Goal: Task Accomplishment & Management: Manage account settings

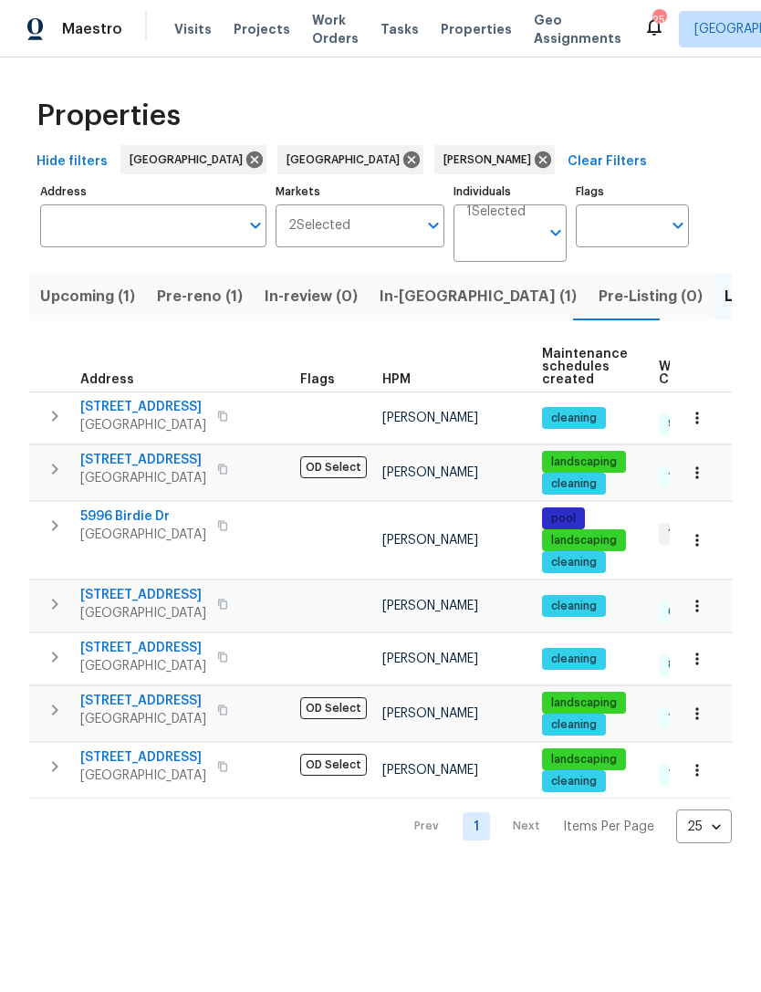
click at [396, 294] on span "In-reno (1)" at bounding box center [478, 297] width 197 height 26
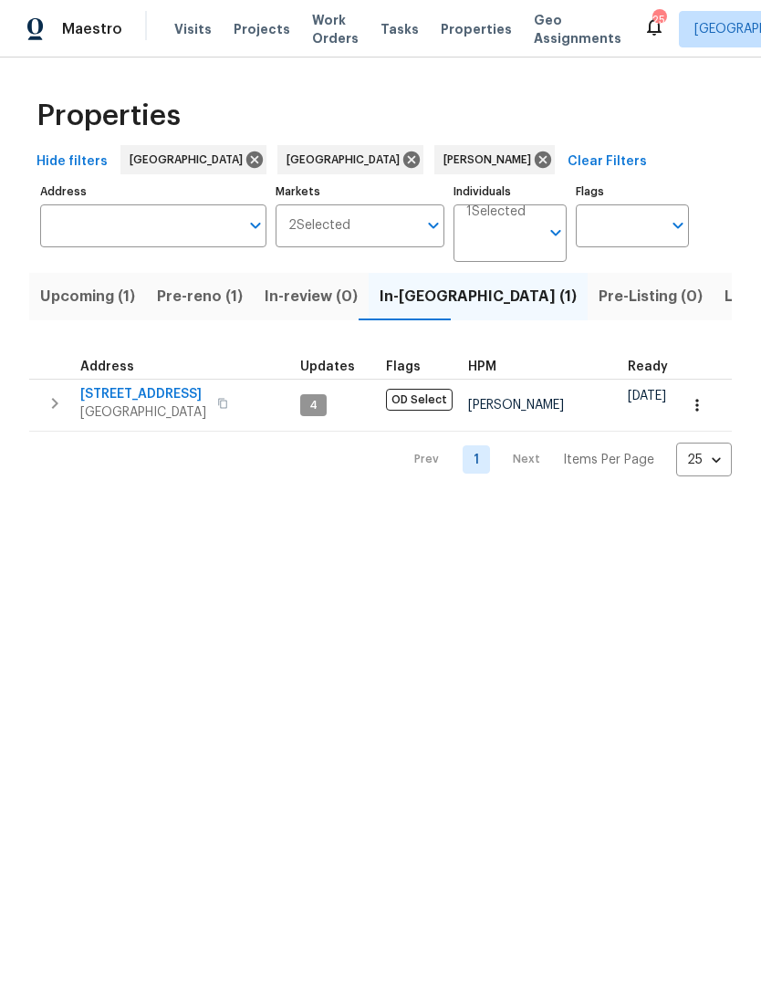
click at [151, 398] on span "16021 Augusta Dr" at bounding box center [143, 394] width 126 height 18
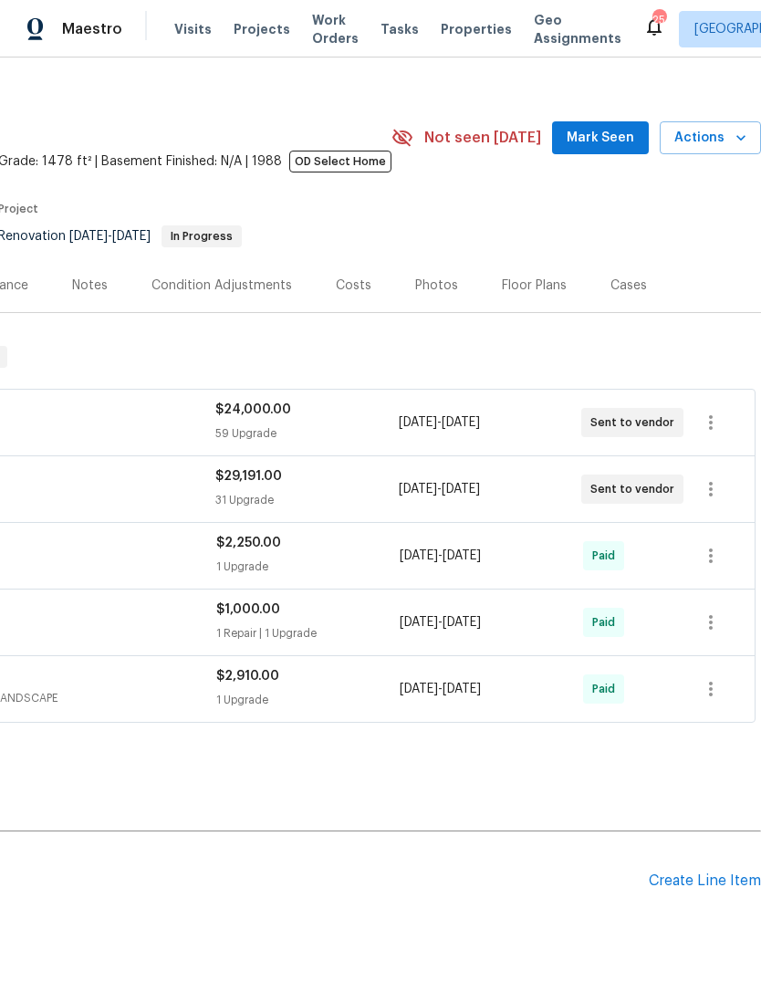
scroll to position [18, 270]
click at [710, 430] on icon "button" at bounding box center [711, 422] width 4 height 15
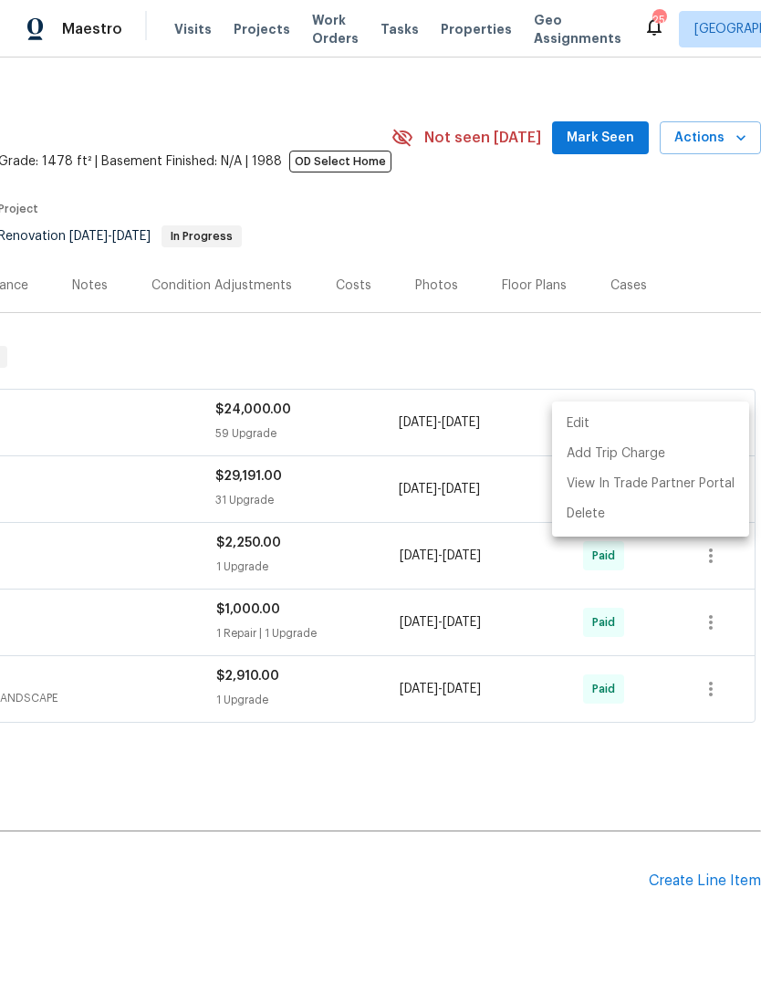
click at [580, 424] on li "Edit" at bounding box center [650, 424] width 197 height 30
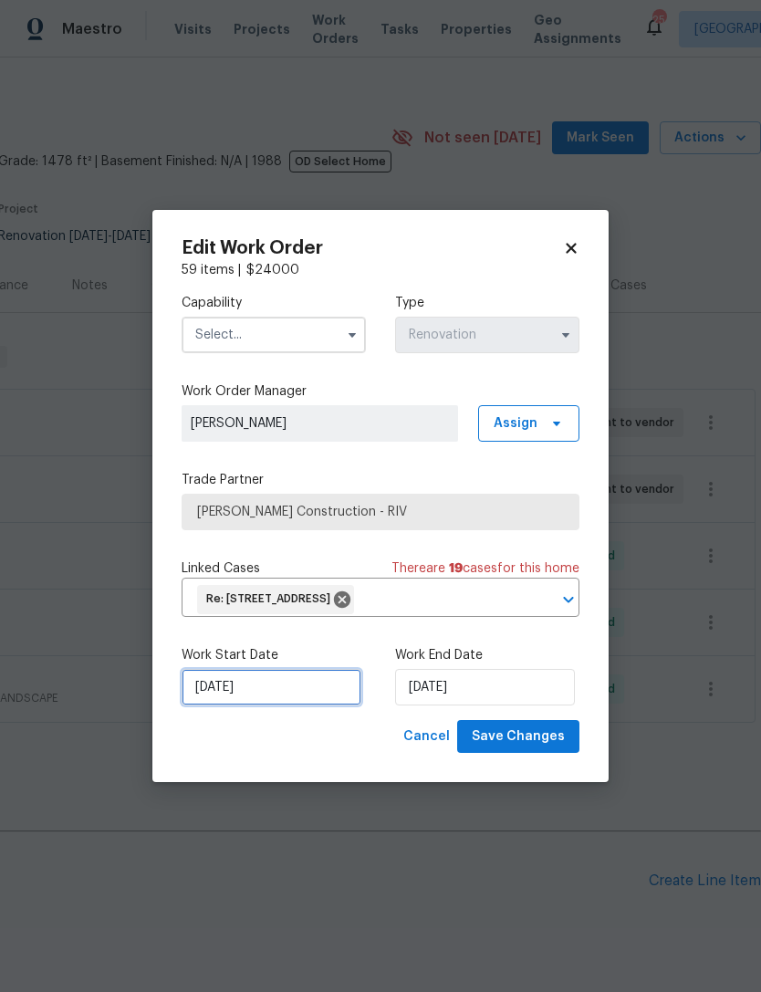
click at [246, 690] on input "[DATE]" at bounding box center [272, 687] width 180 height 37
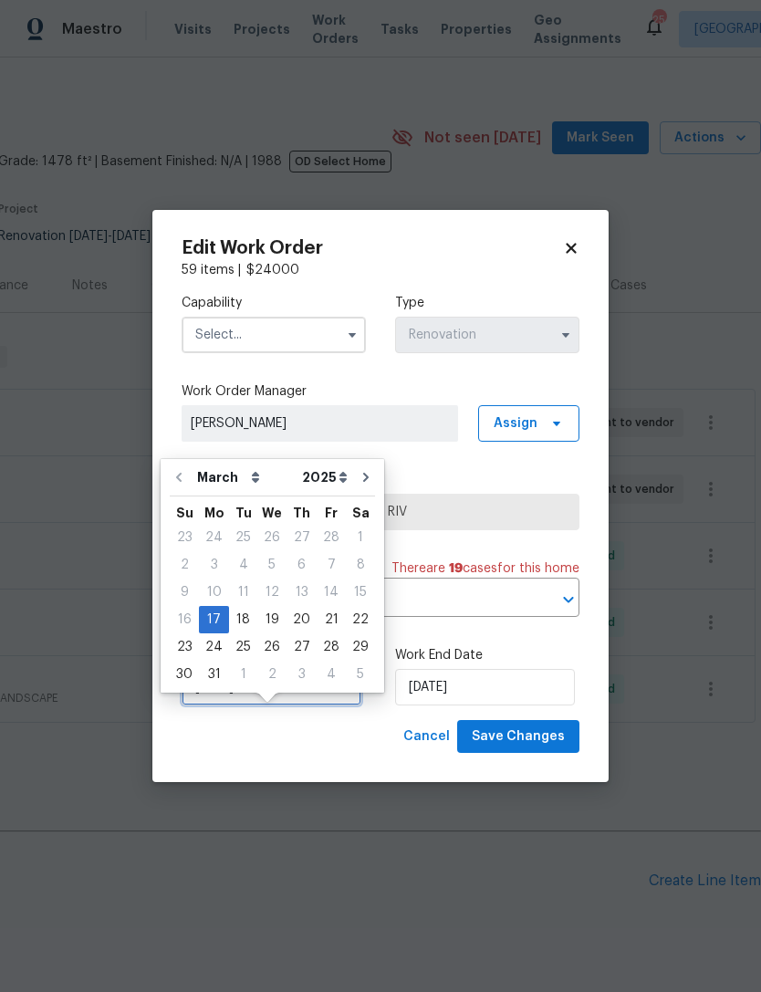
scroll to position [37, 0]
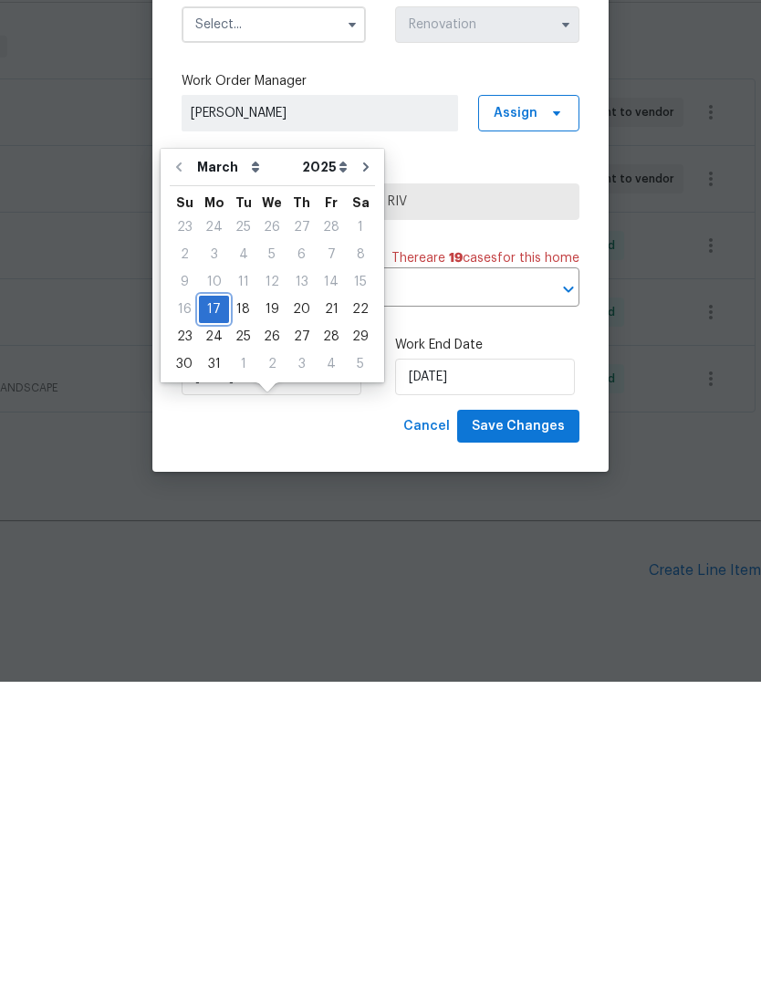
click at [212, 607] on div "17" at bounding box center [214, 620] width 30 height 26
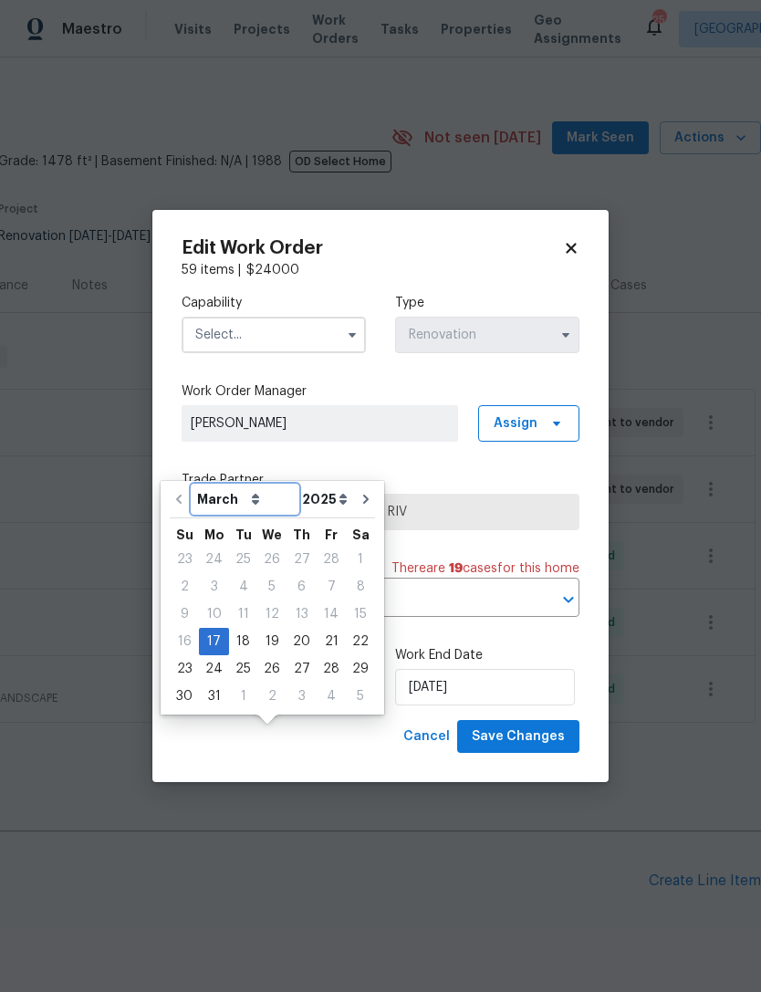
click at [255, 486] on select "March April May June July August September October November December" at bounding box center [245, 499] width 105 height 27
select select "8"
type input "9/17/2025"
select select "8"
type input "9/17/2025"
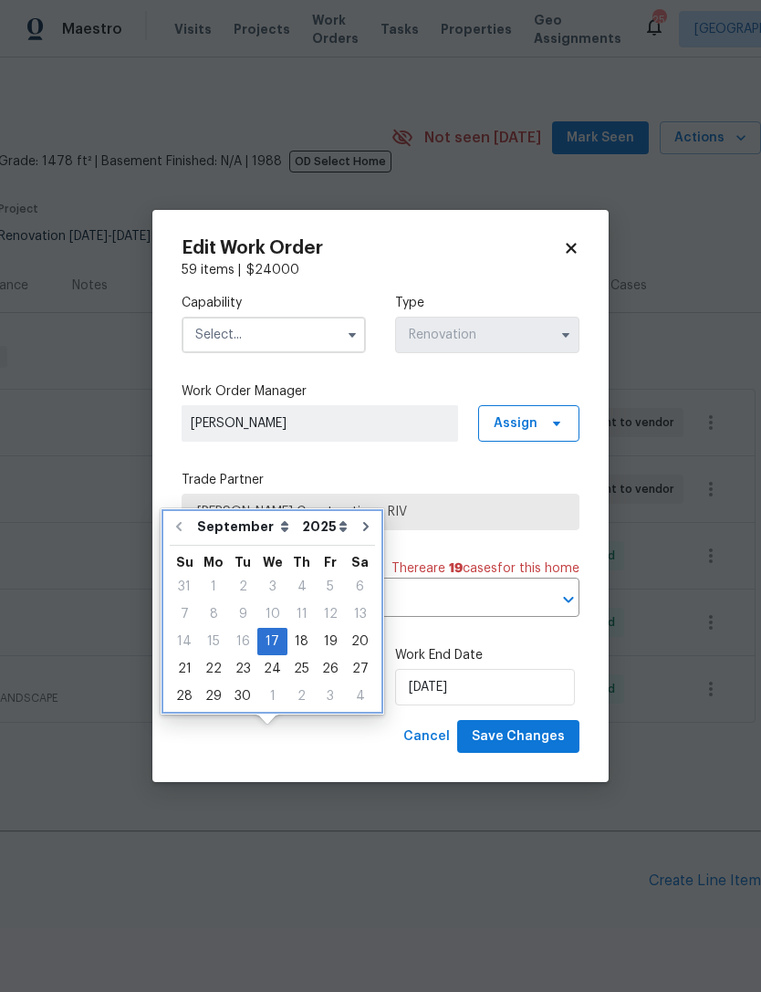
click at [363, 522] on icon "Go to next month" at bounding box center [365, 526] width 5 height 9
type input "10/17/2025"
select select "9"
type input "10/17/2025"
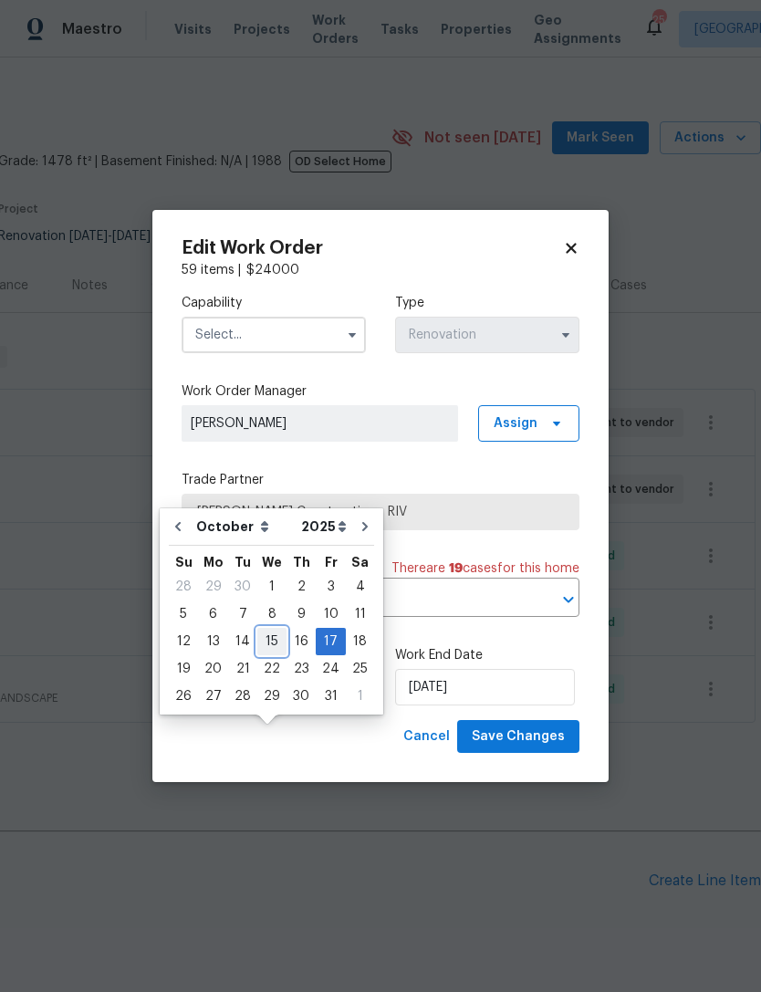
click at [271, 629] on div "15" at bounding box center [271, 642] width 29 height 26
type input "10/15/2025"
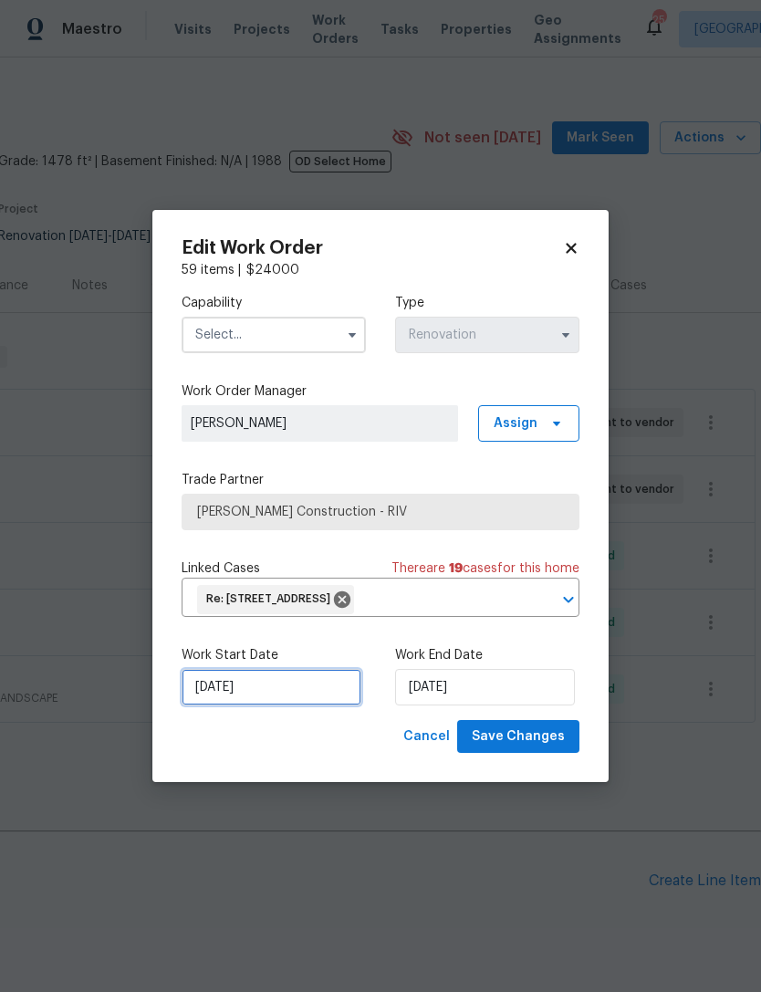
click at [236, 689] on input "10/15/2025" at bounding box center [272, 687] width 180 height 37
select select "9"
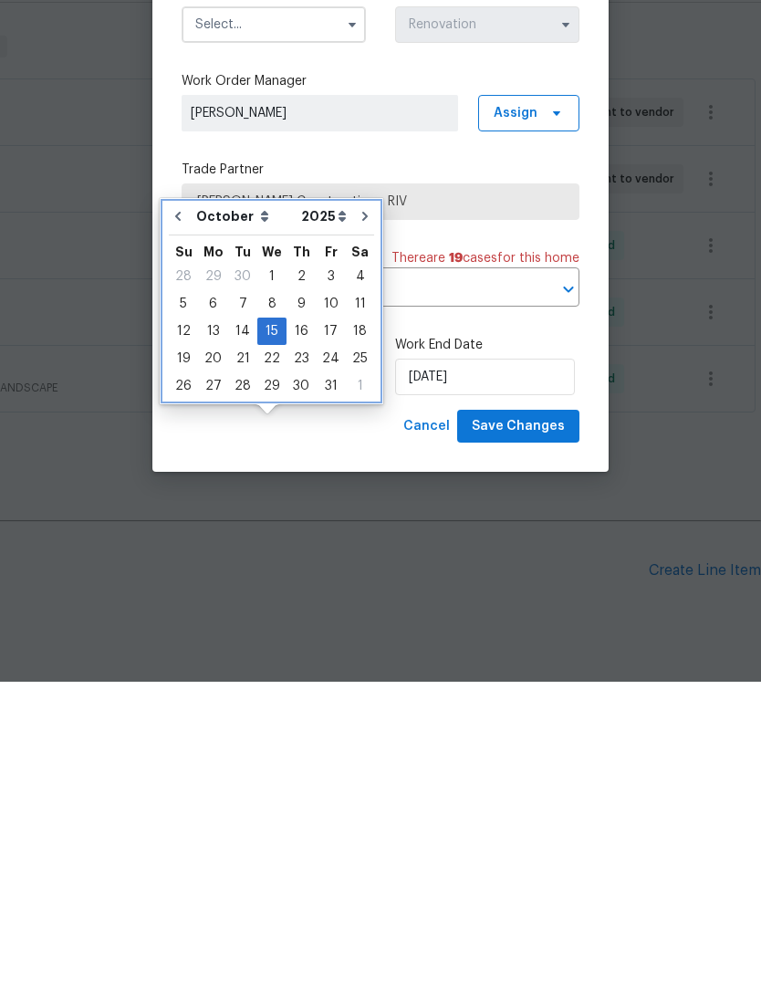
click at [174, 508] on button "Go to previous month" at bounding box center [177, 526] width 27 height 37
type input "[DATE]"
select select "8"
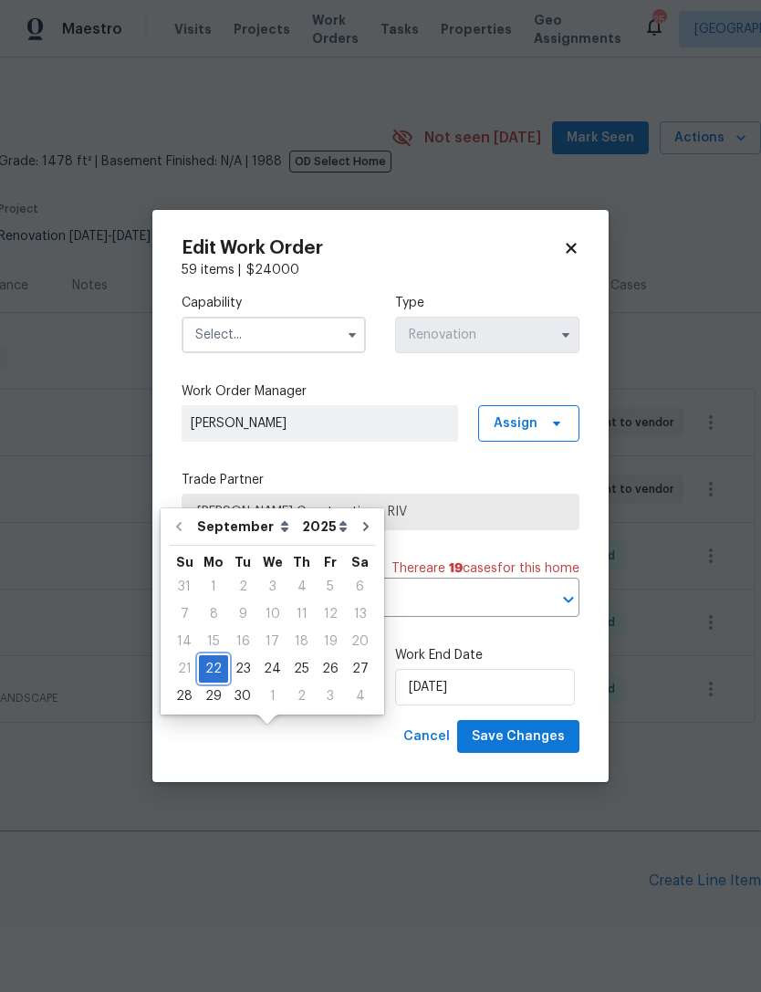
click at [213, 656] on div "22" at bounding box center [213, 669] width 29 height 26
click at [483, 685] on input "10/17/2025" at bounding box center [485, 687] width 180 height 37
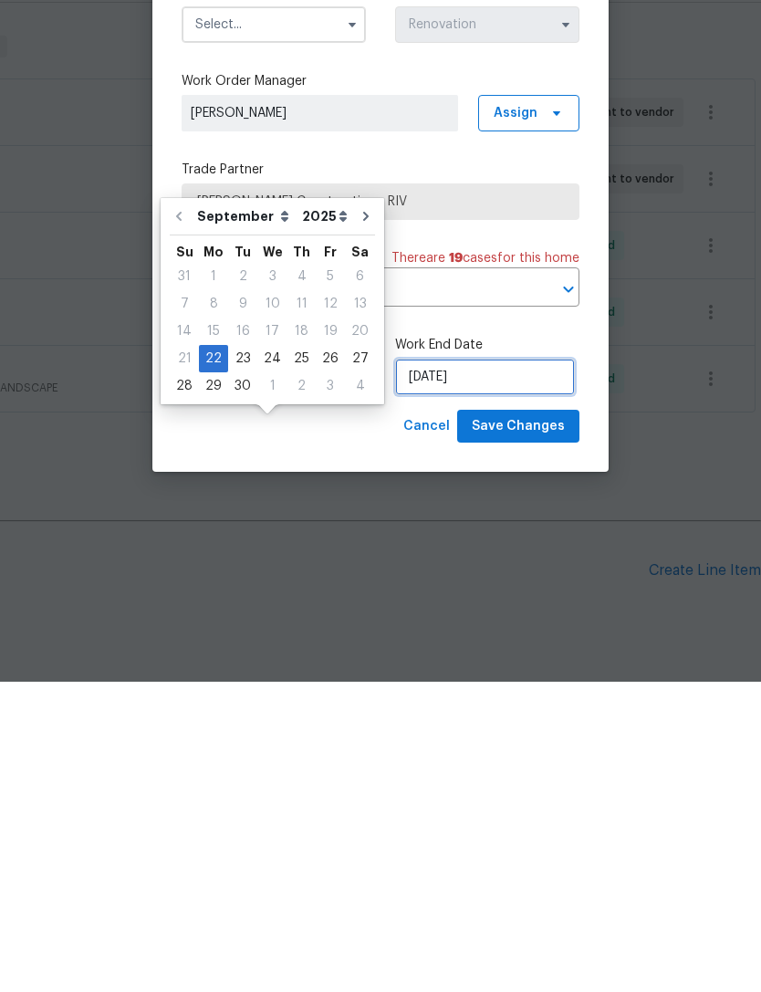
select select "9"
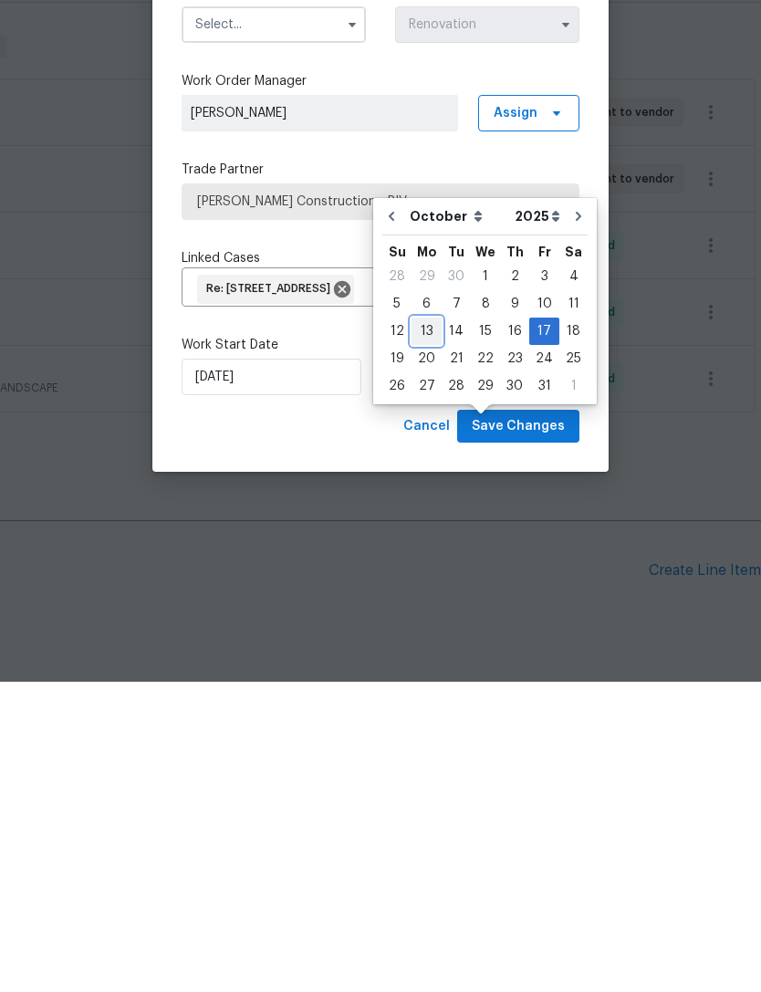
click at [421, 629] on div "13" at bounding box center [427, 642] width 30 height 26
type input "10/13/2025"
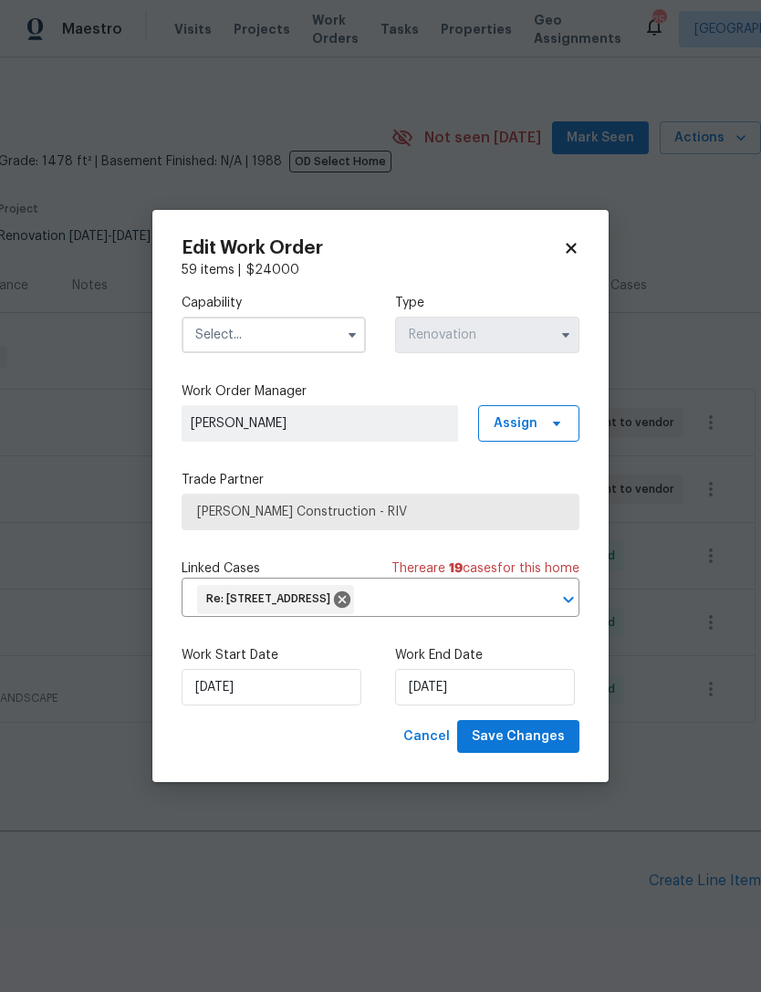
click at [337, 332] on input "text" at bounding box center [274, 335] width 184 height 37
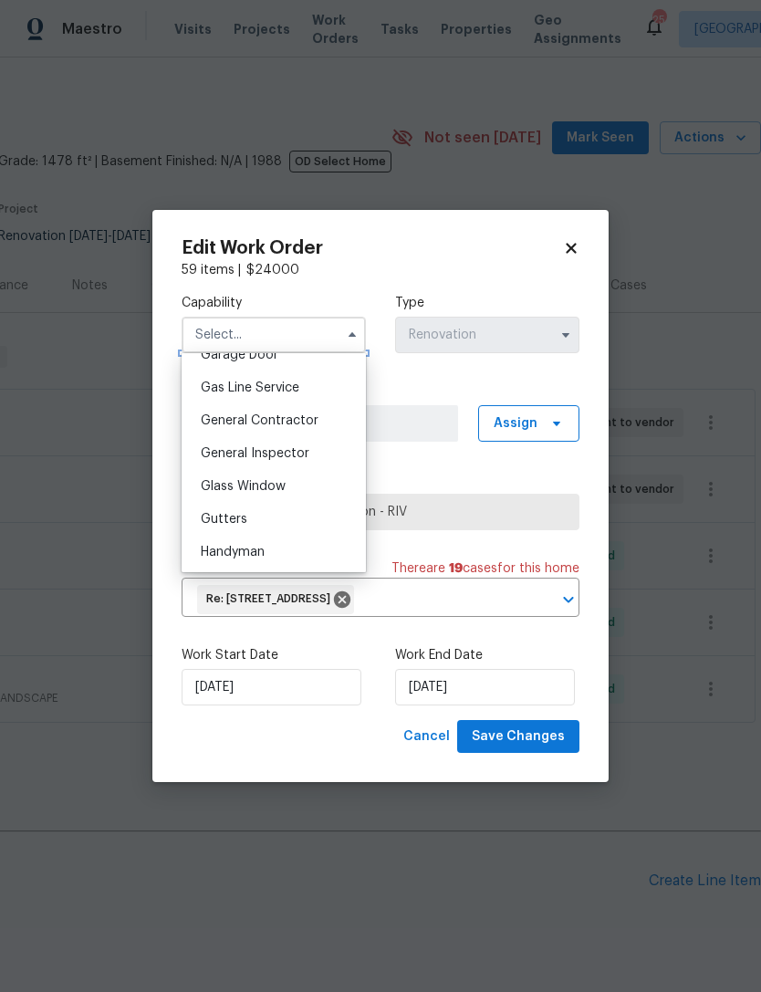
scroll to position [827, 0]
click at [301, 423] on span "General Contractor" at bounding box center [260, 420] width 118 height 13
type input "General Contractor"
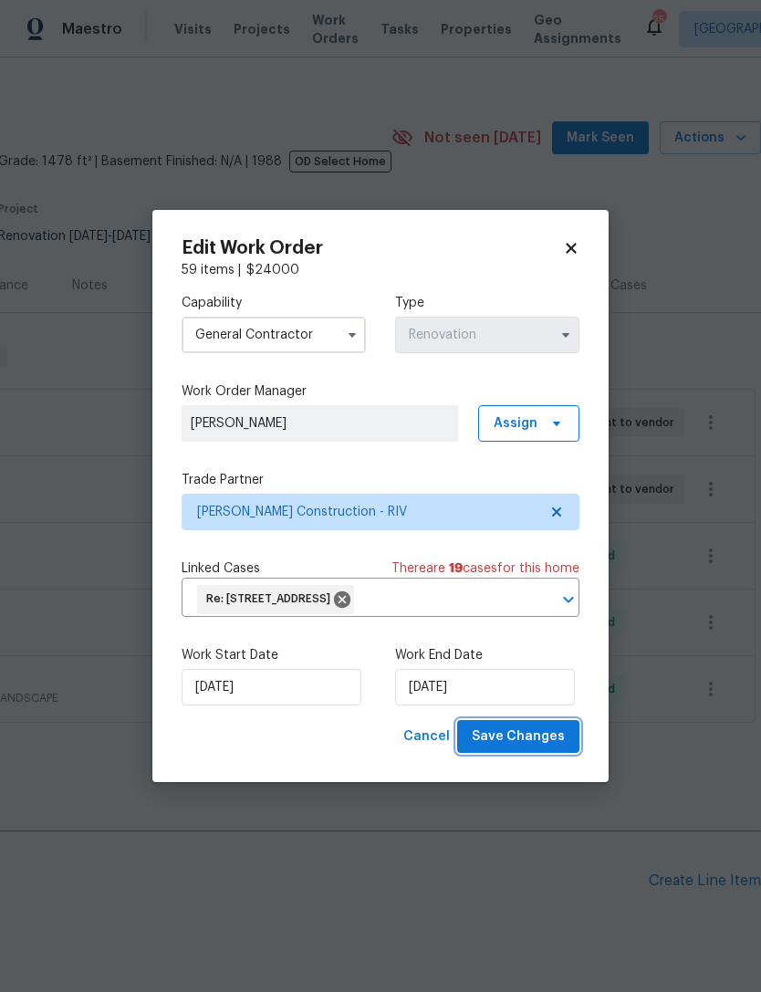
click at [522, 742] on span "Save Changes" at bounding box center [518, 737] width 93 height 23
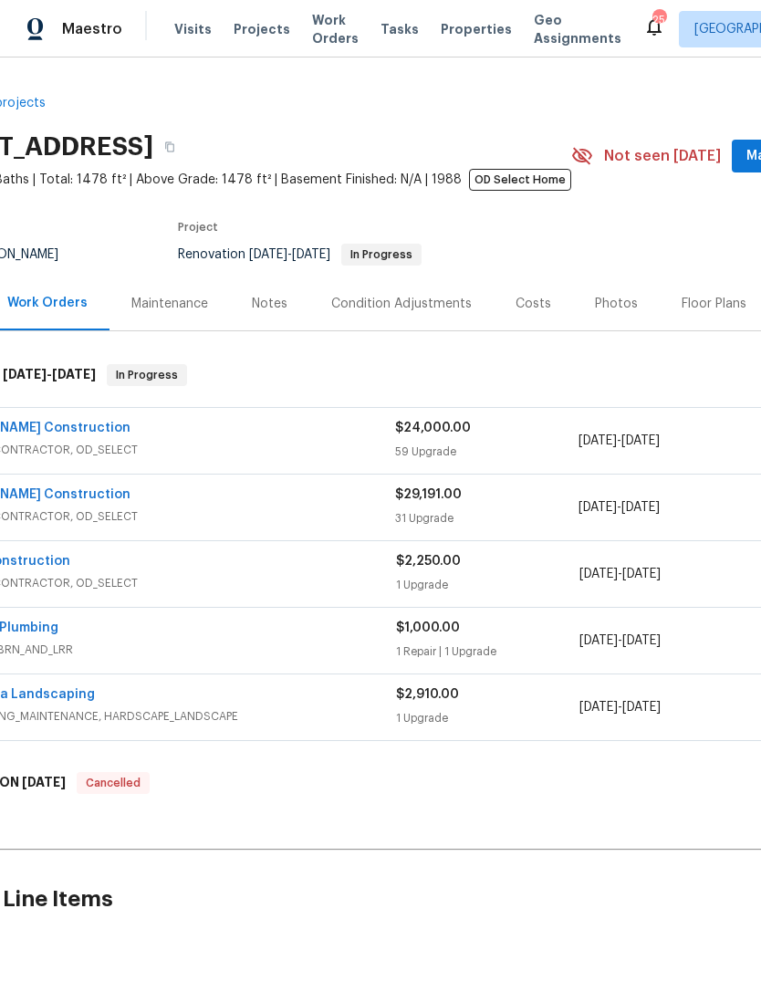
scroll to position [0, 89]
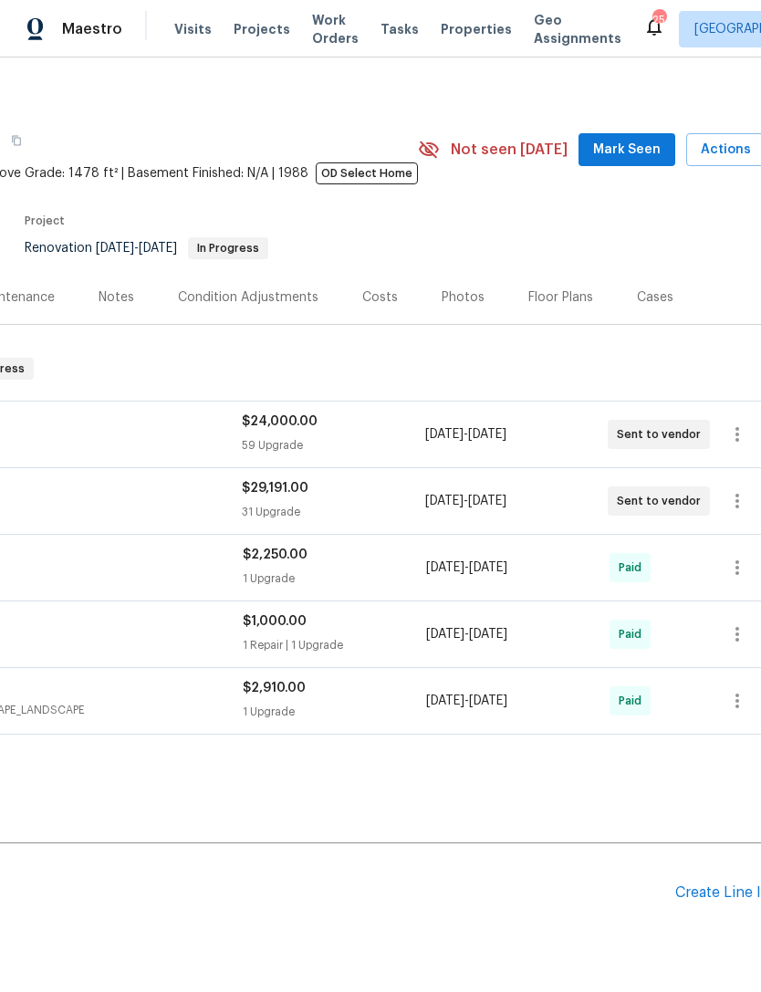
scroll to position [6, 243]
click at [724, 509] on button "button" at bounding box center [739, 501] width 44 height 44
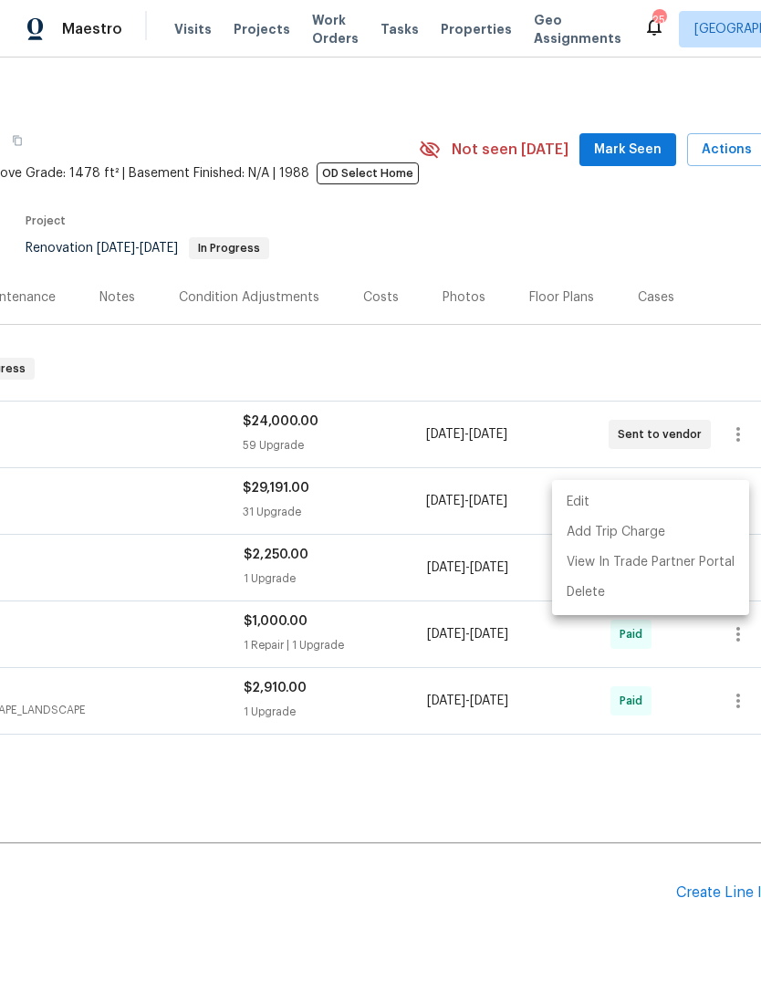
click at [593, 503] on li "Edit" at bounding box center [650, 502] width 197 height 30
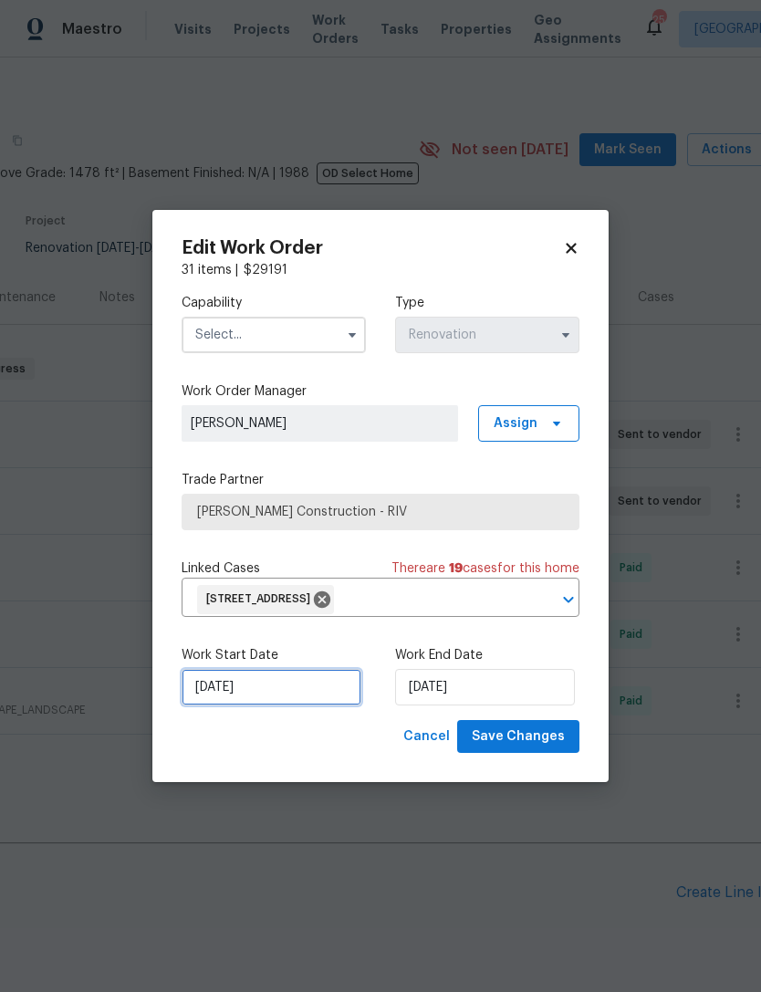
click at [235, 686] on input "[DATE]" at bounding box center [272, 687] width 180 height 37
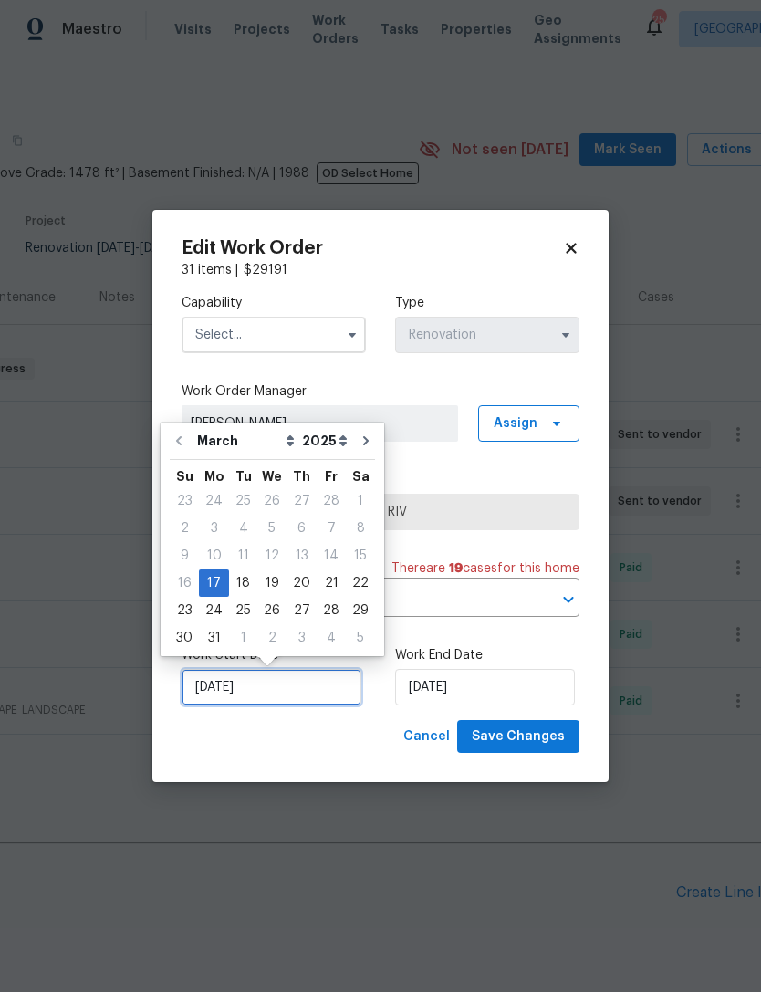
scroll to position [37, 0]
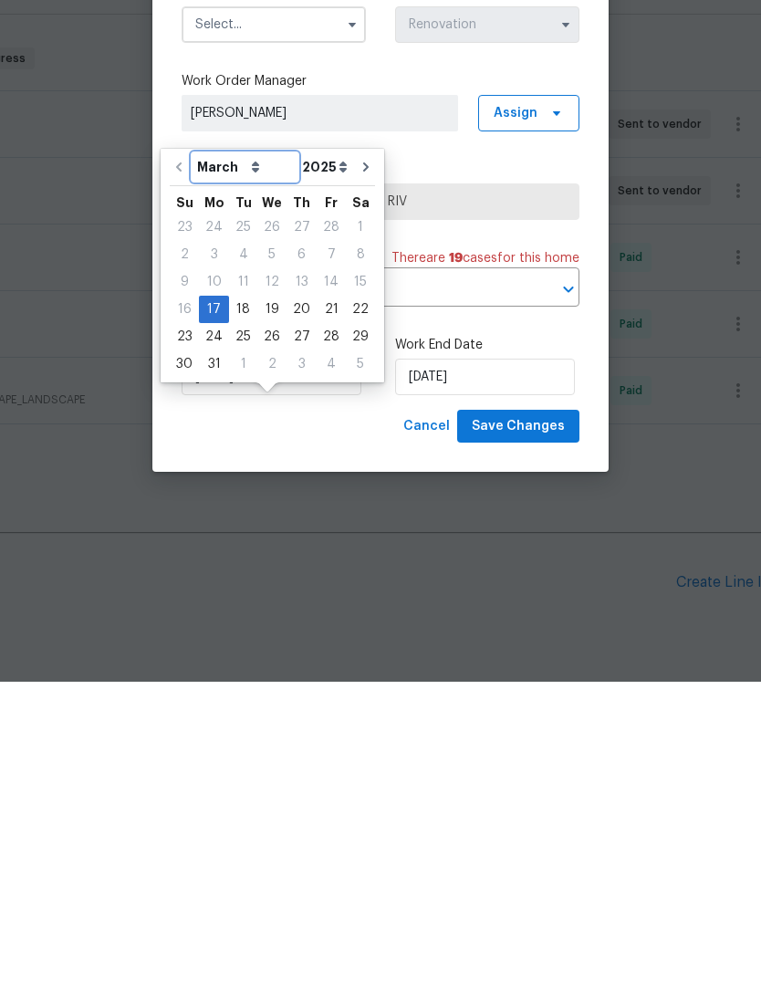
click at [240, 464] on select "March April May June July August September October November December" at bounding box center [245, 477] width 105 height 27
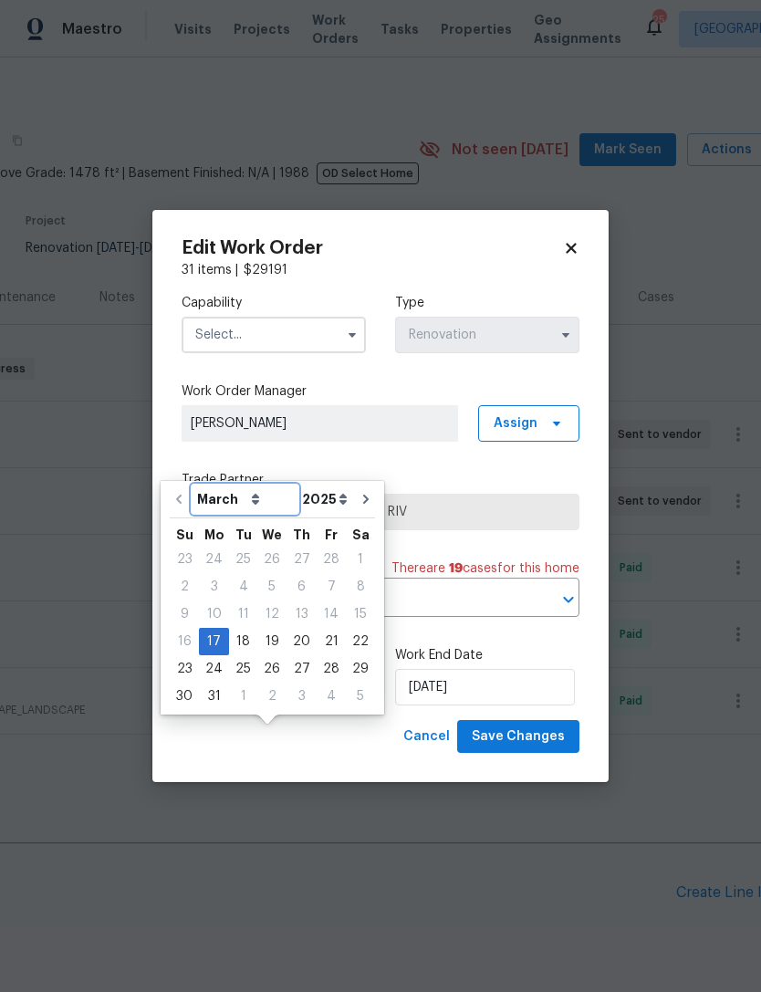
select select "8"
type input "[DATE]"
select select "8"
type input "9/17/2025"
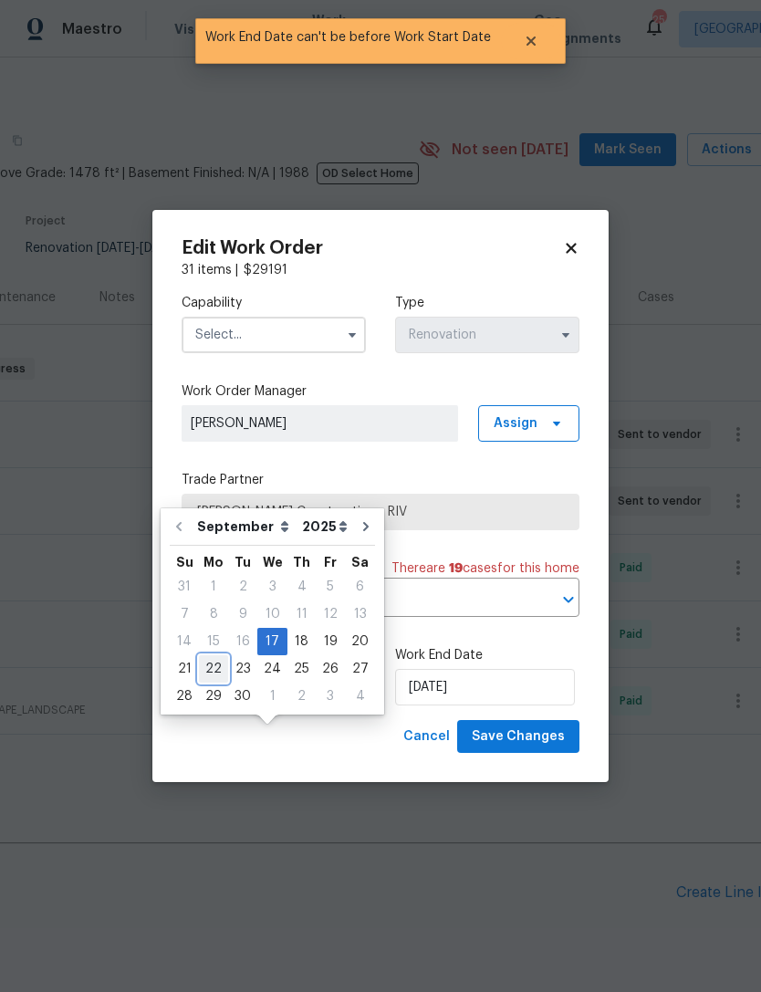
click at [214, 656] on div "22" at bounding box center [213, 669] width 29 height 26
type input "9/22/2025"
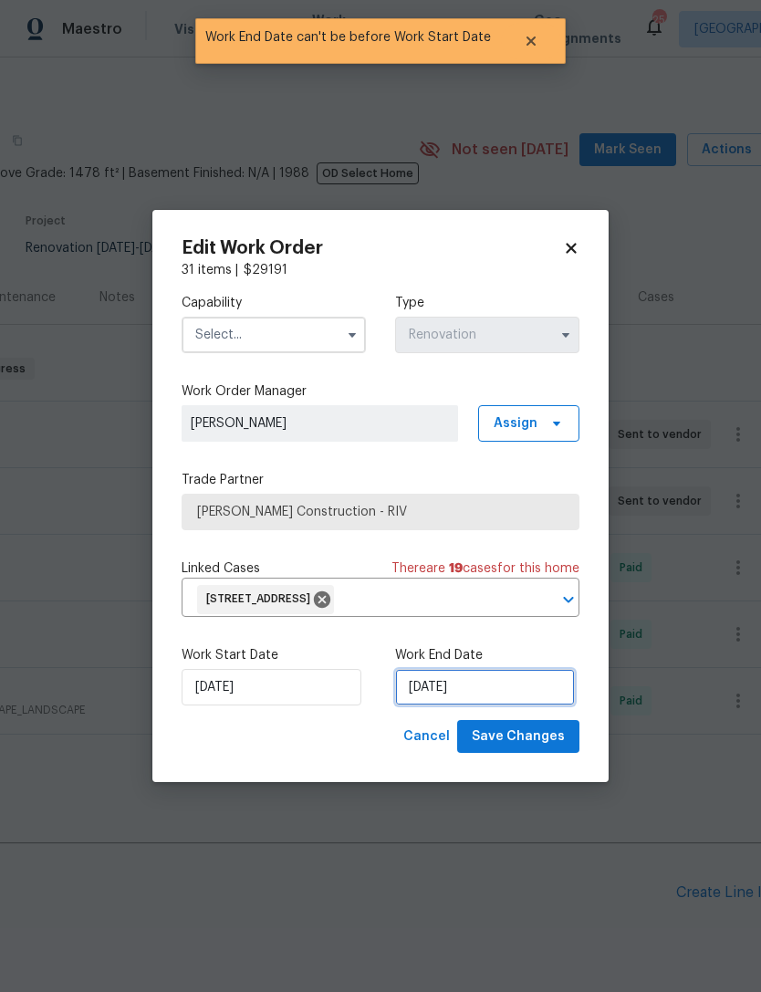
click at [435, 689] on input "9/22/2025" at bounding box center [485, 687] width 180 height 37
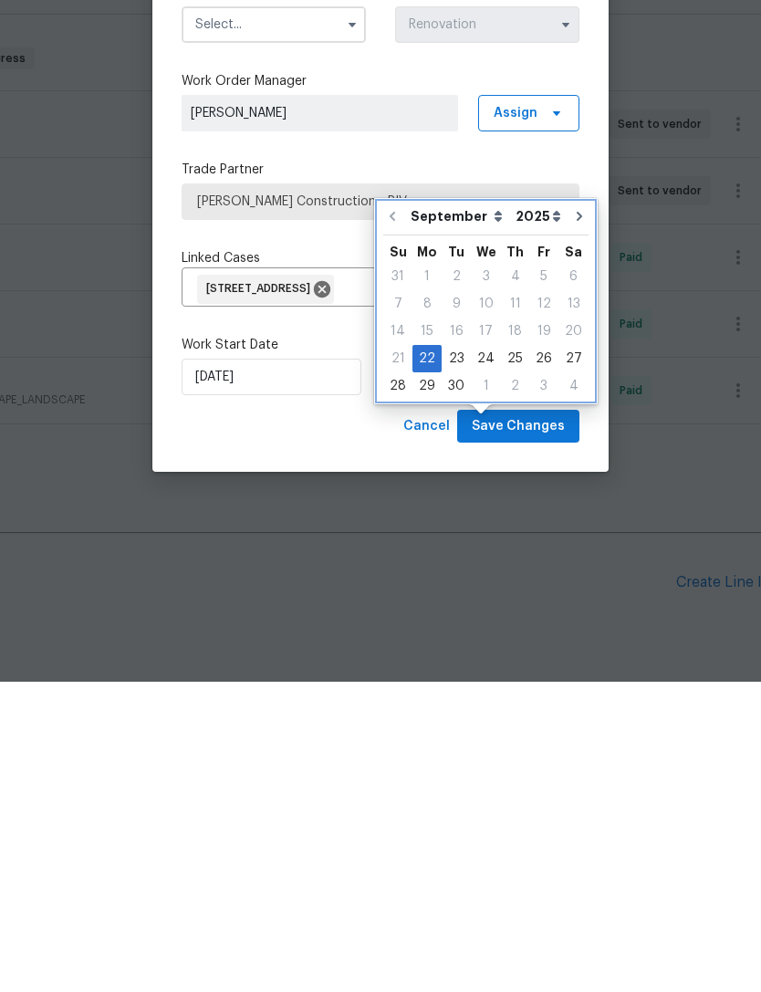
click at [572, 519] on icon "Go to next month" at bounding box center [579, 526] width 15 height 15
type input "10/22/2025"
select select "9"
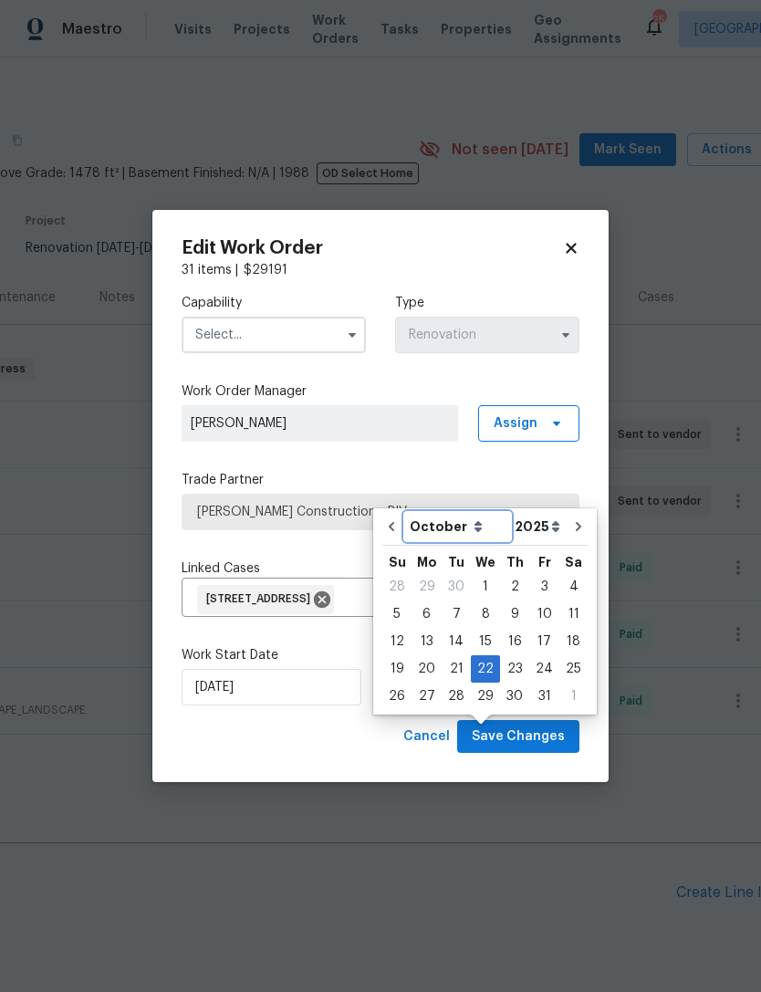
click at [470, 513] on select "September October November December" at bounding box center [457, 526] width 105 height 27
click at [434, 656] on div "20" at bounding box center [427, 669] width 30 height 26
type input "10/20/2025"
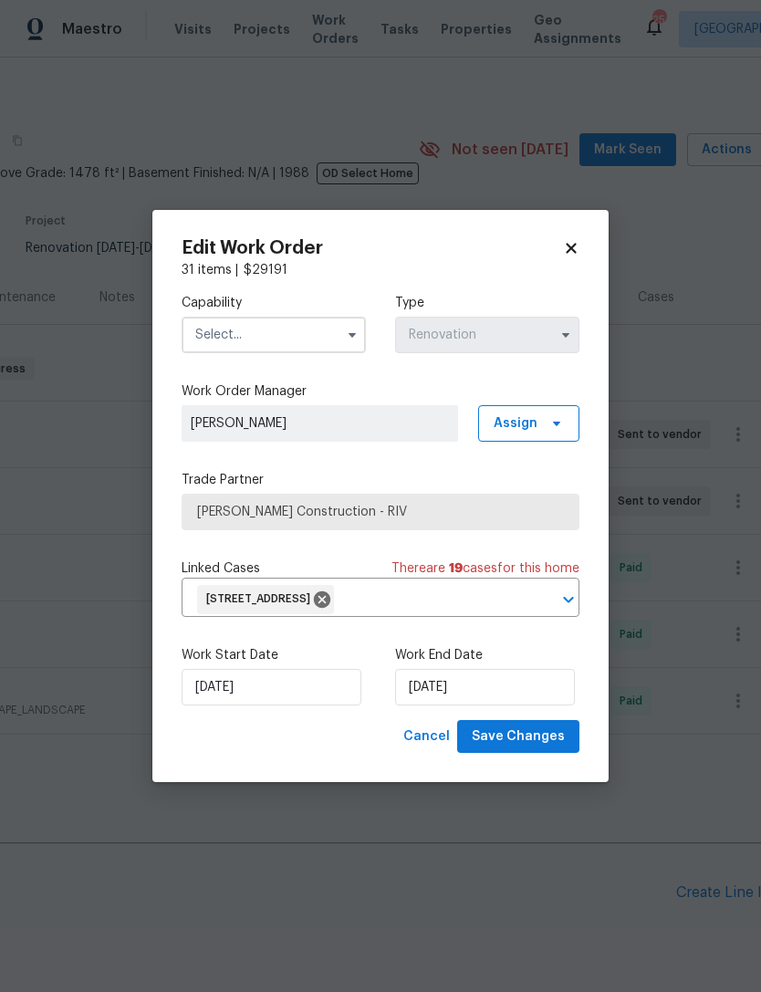
click at [344, 337] on button "button" at bounding box center [352, 335] width 22 height 22
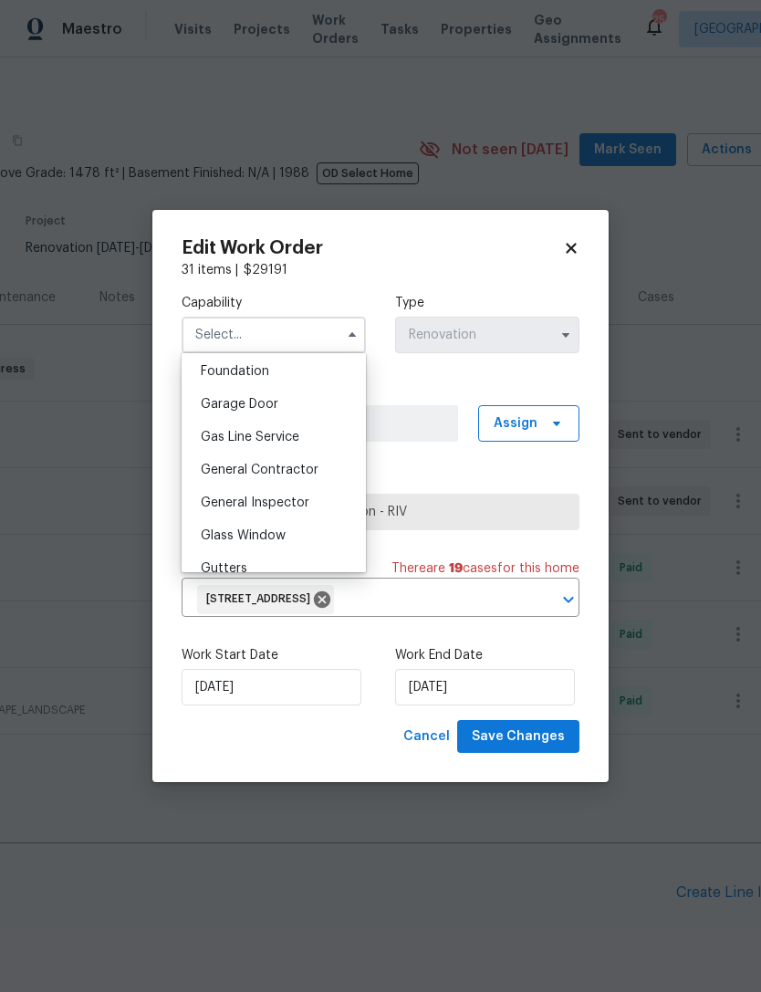
scroll to position [802, 0]
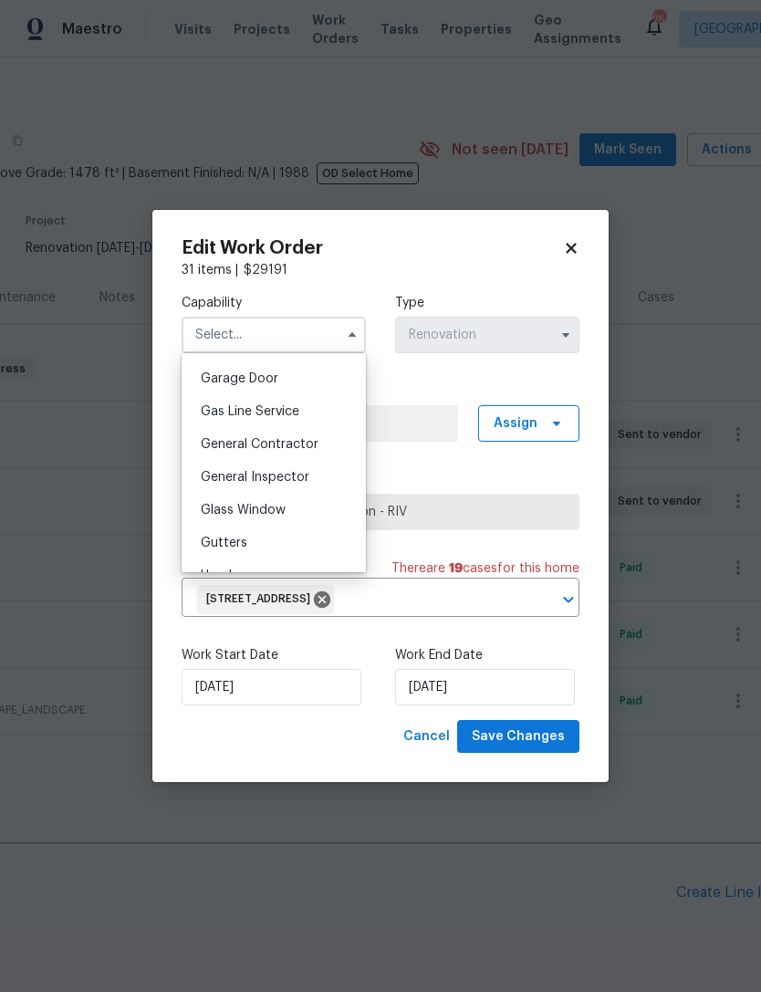
click at [312, 452] on div "General Contractor" at bounding box center [273, 444] width 175 height 33
type input "General Contractor"
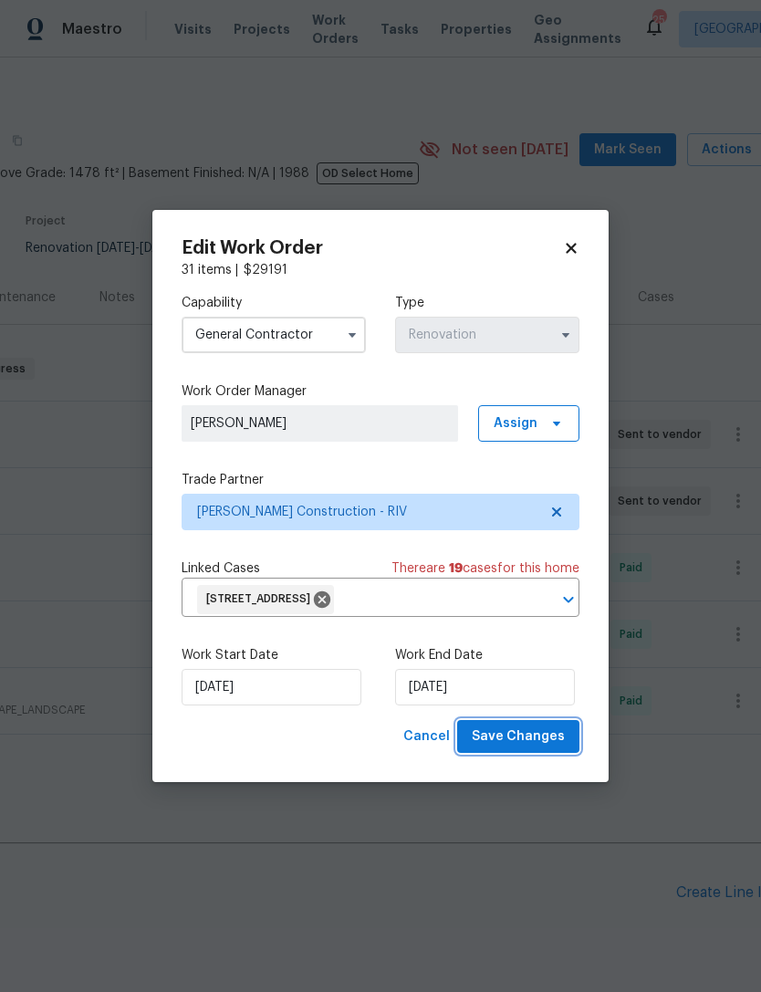
click at [545, 740] on span "Save Changes" at bounding box center [518, 737] width 93 height 23
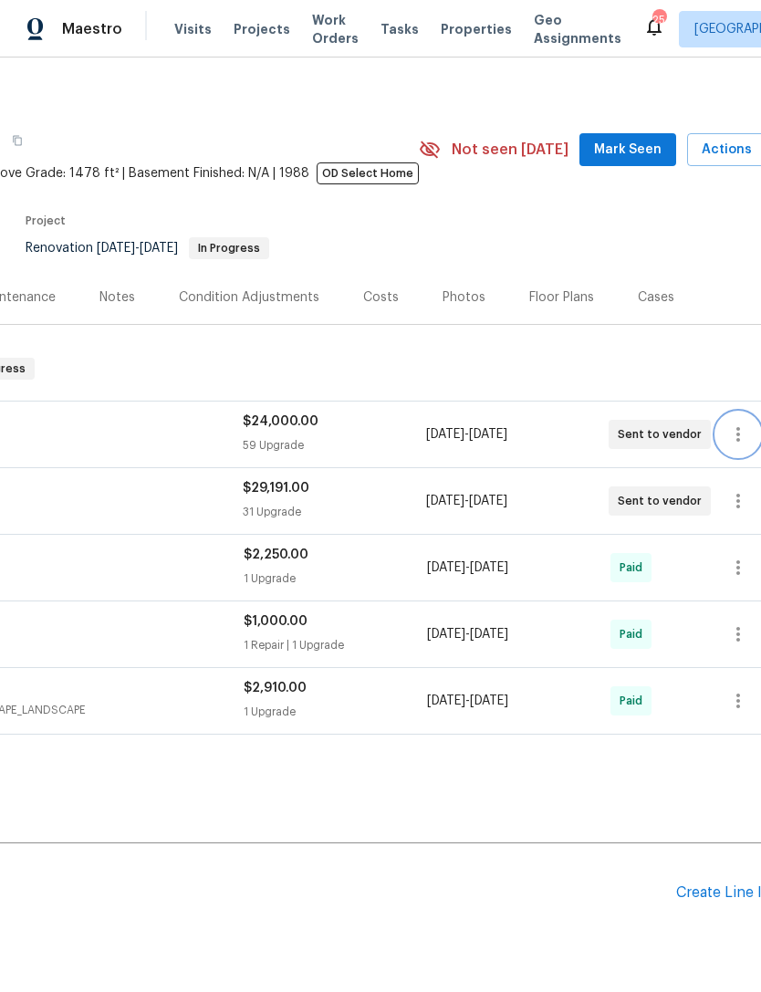
click at [726, 413] on button "button" at bounding box center [739, 435] width 44 height 44
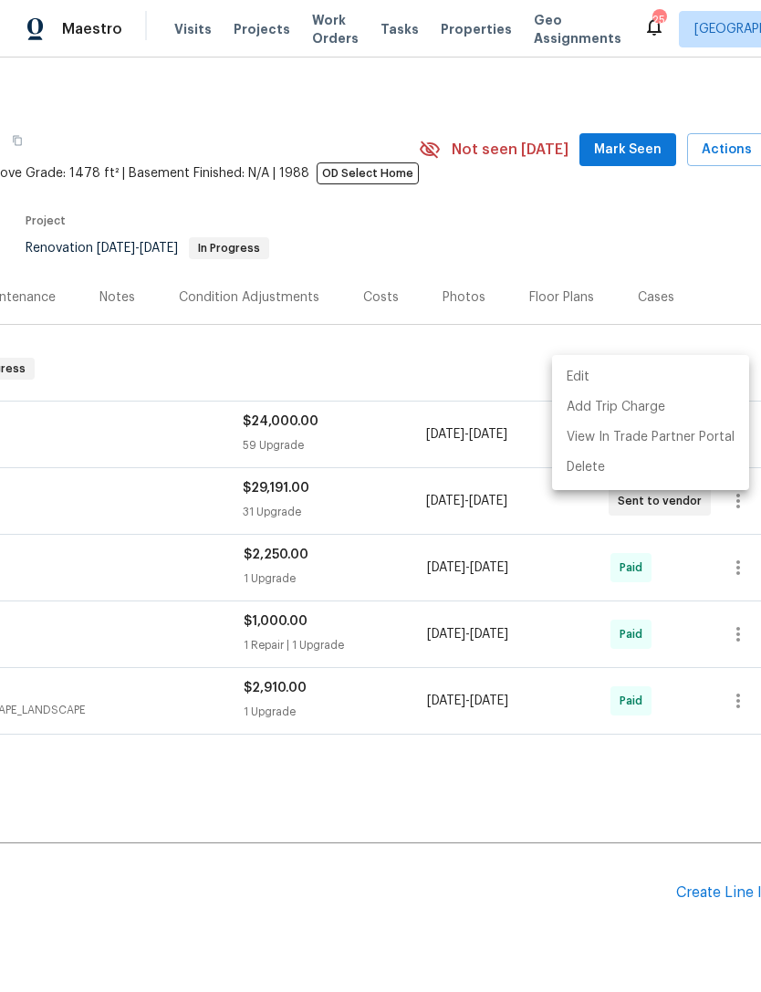
click at [602, 380] on li "Edit" at bounding box center [650, 377] width 197 height 30
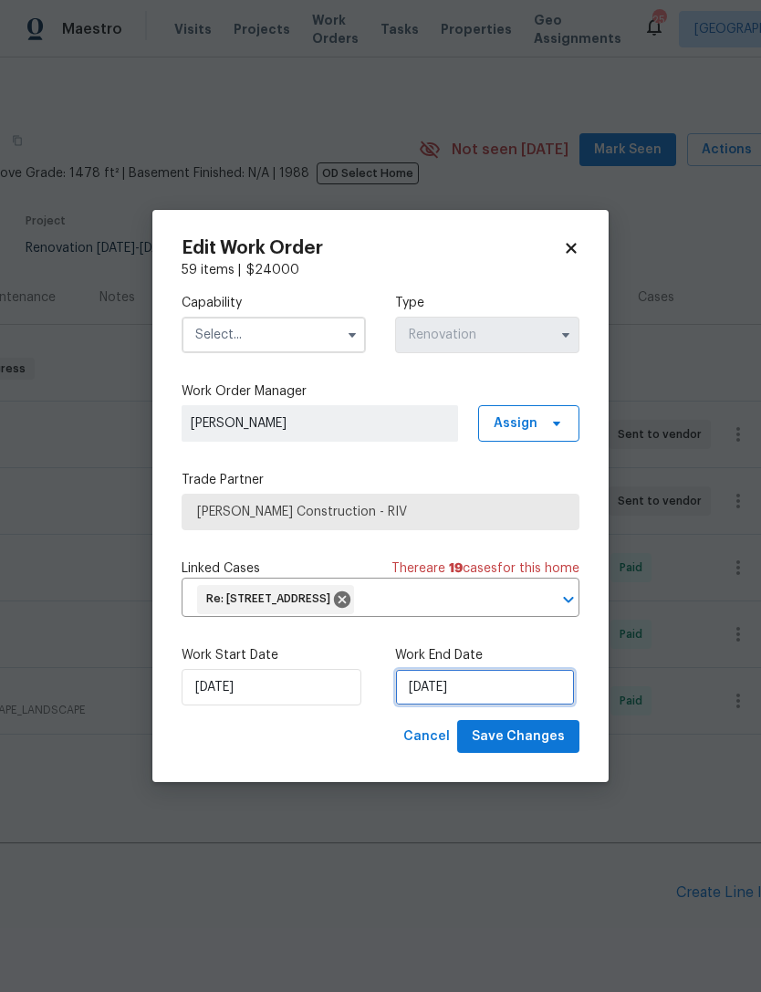
click at [439, 690] on input "10/13/2025" at bounding box center [485, 687] width 180 height 37
select select "9"
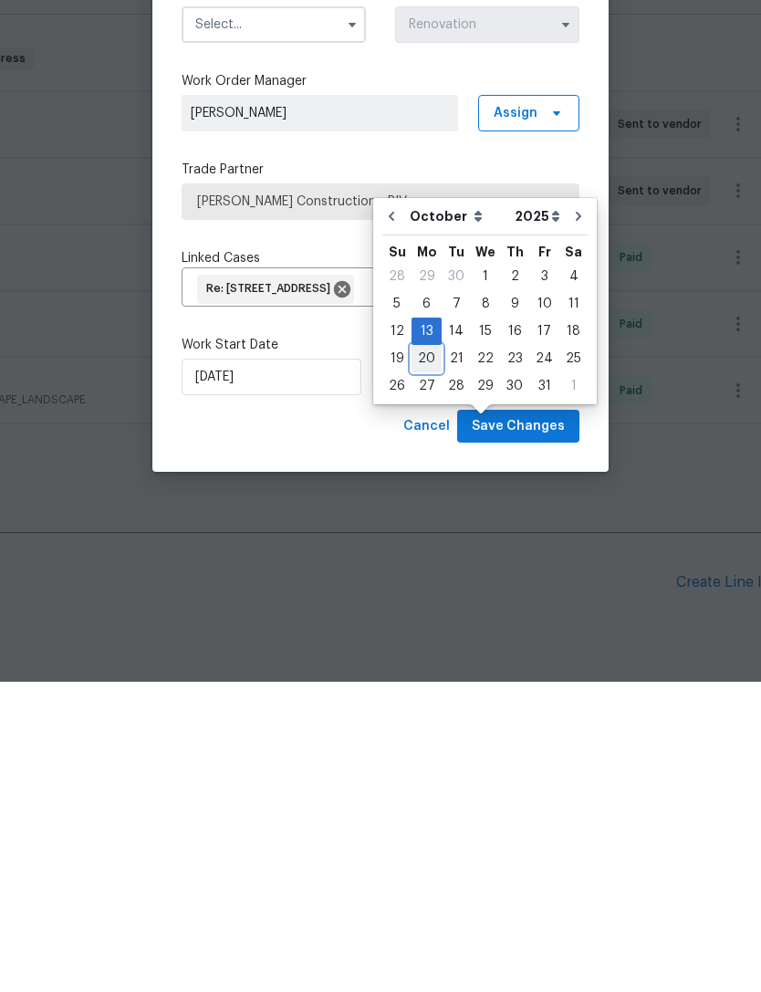
click at [420, 656] on div "20" at bounding box center [427, 669] width 30 height 26
type input "[DATE]"
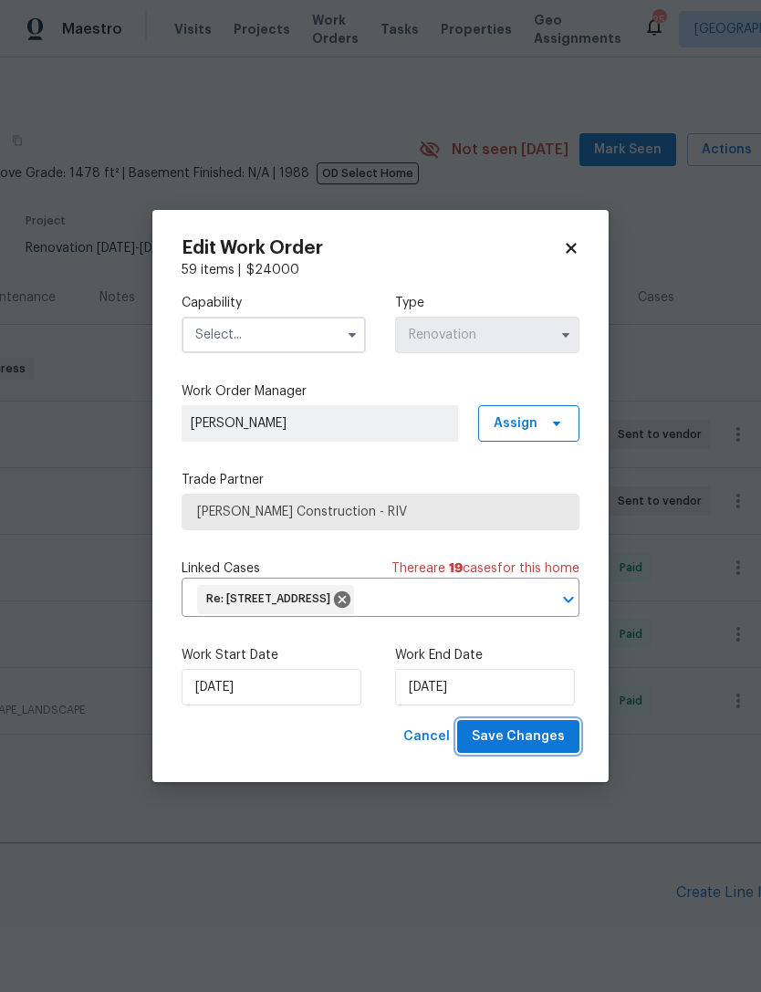
click at [529, 737] on span "Save Changes" at bounding box center [518, 737] width 93 height 23
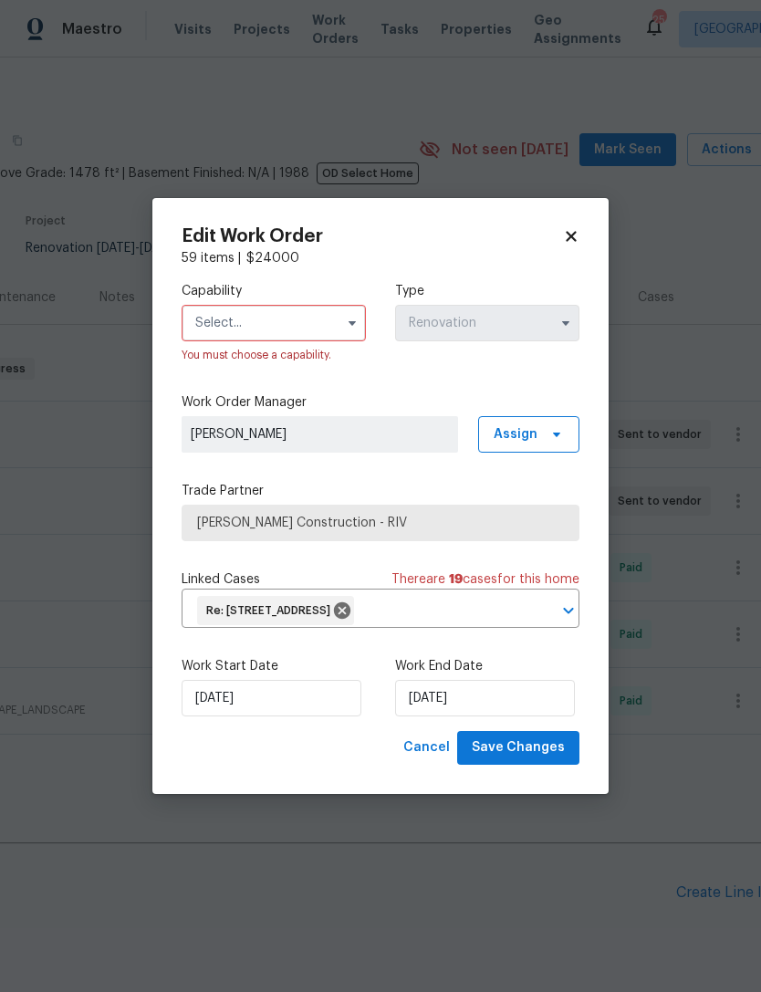
click at [353, 319] on icon "button" at bounding box center [352, 323] width 15 height 15
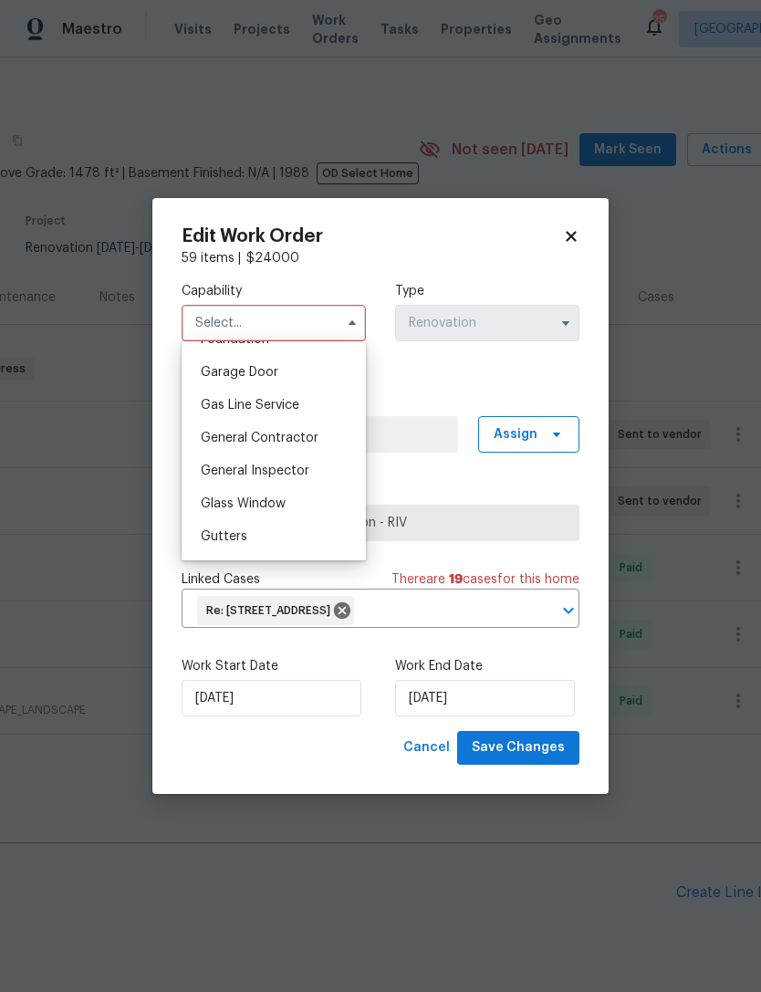
scroll to position [799, 0]
click at [314, 441] on span "General Contractor" at bounding box center [260, 436] width 118 height 13
type input "General Contractor"
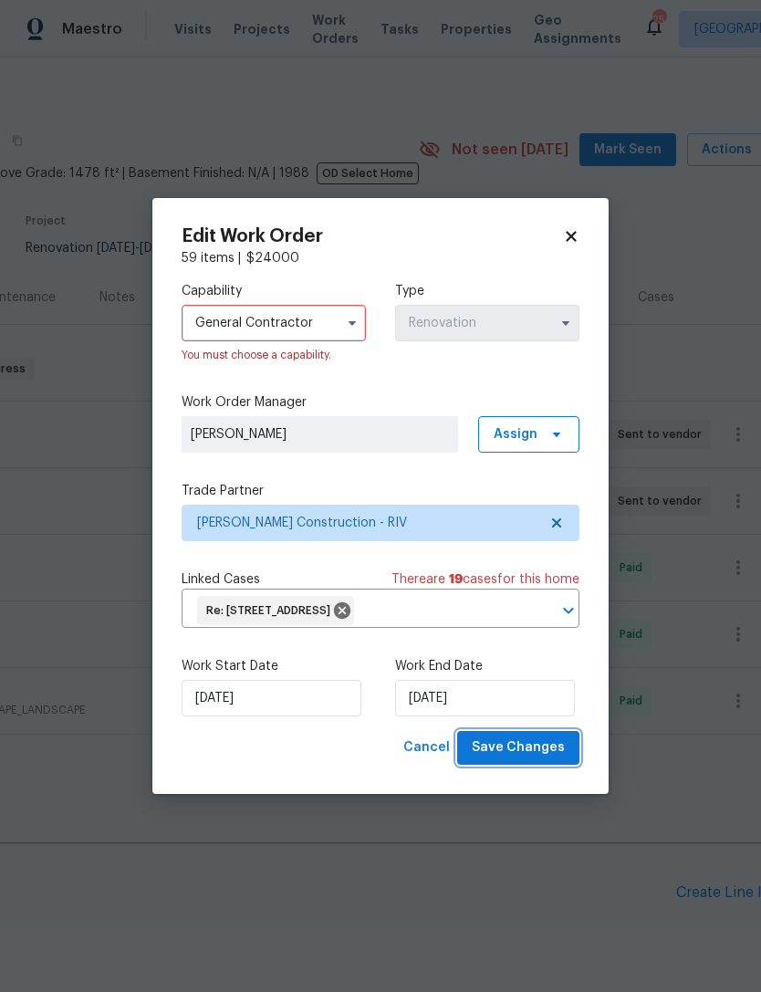
click at [522, 756] on span "Save Changes" at bounding box center [518, 748] width 93 height 23
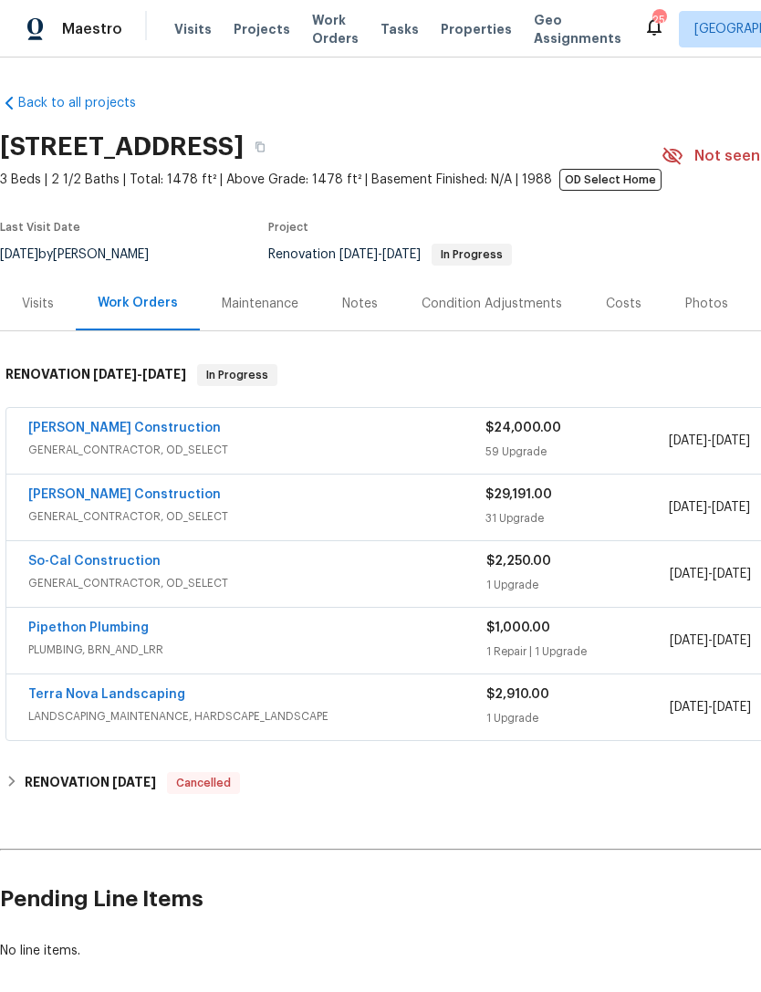
click at [411, 257] on span "[DATE]" at bounding box center [401, 254] width 38 height 13
